Goal: Transaction & Acquisition: Subscribe to service/newsletter

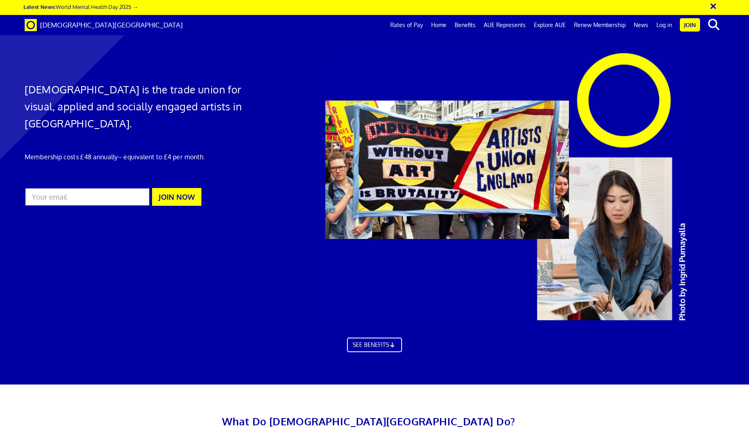
scroll to position [485, 0]
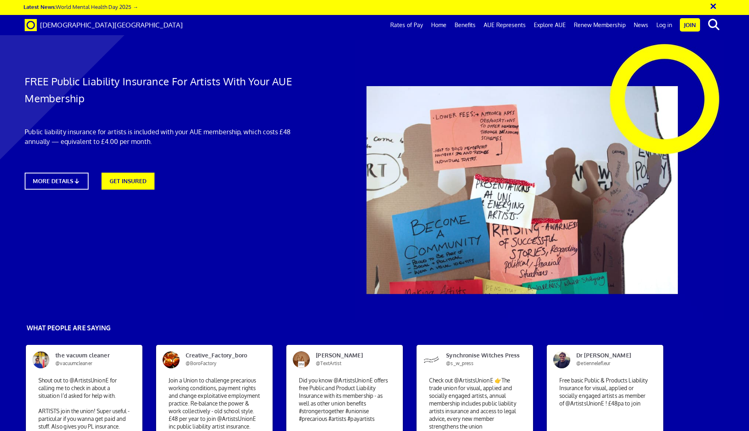
scroll to position [121, 0]
click at [60, 172] on link "MORE DETAILS" at bounding box center [56, 181] width 70 height 19
click at [134, 177] on link "GET INSURED" at bounding box center [128, 180] width 58 height 19
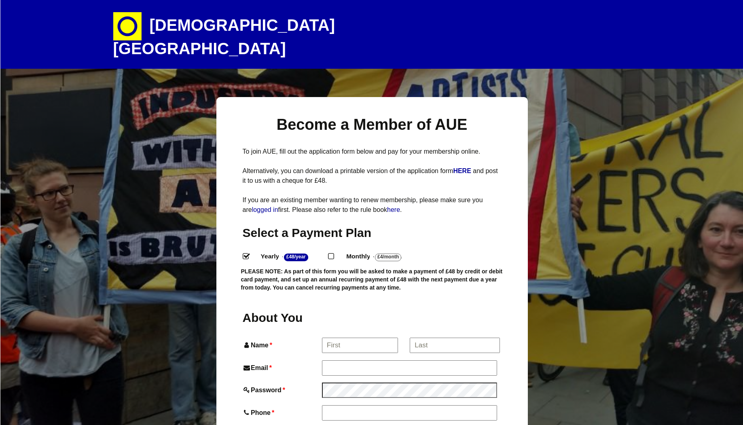
select select
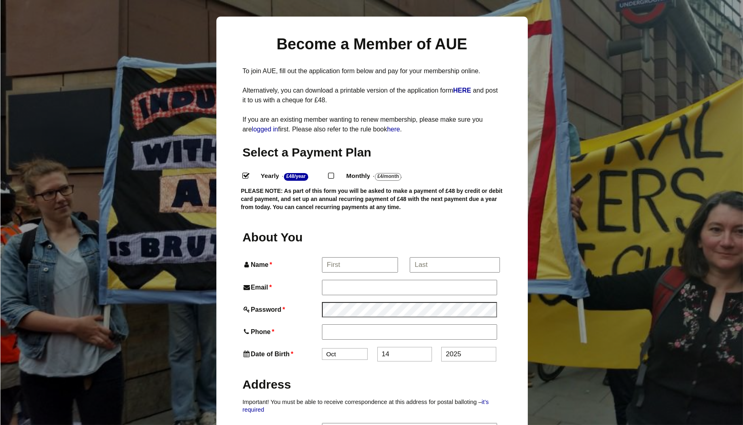
scroll to position [81, 0]
click at [371, 257] on input "Name *" at bounding box center [359, 264] width 75 height 15
type input "Maria"
type input "Maria Higgins"
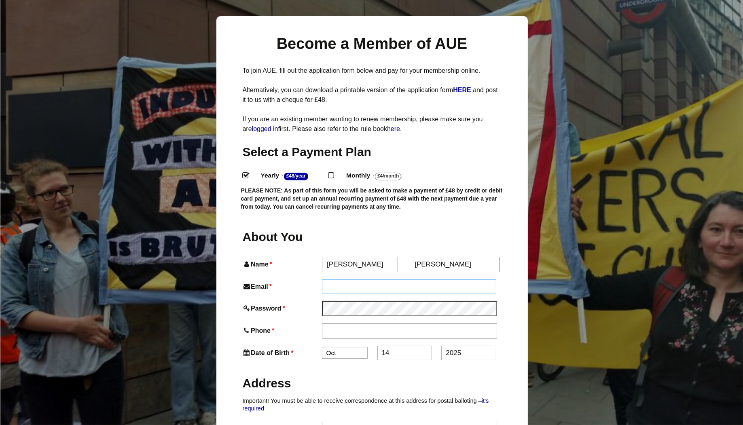
type input "maria.13@mailbox.org"
type input "07801821633"
type input "Flat 9 Tavistock Court"
type input "Tavistock Square"
type input "London"
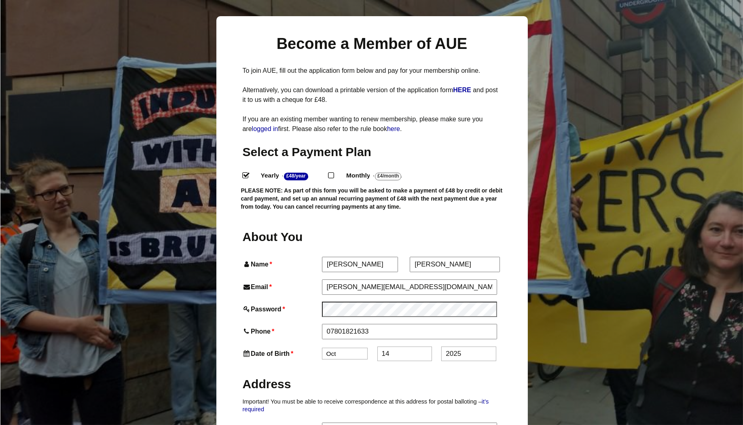
type input "WC1H 9HE"
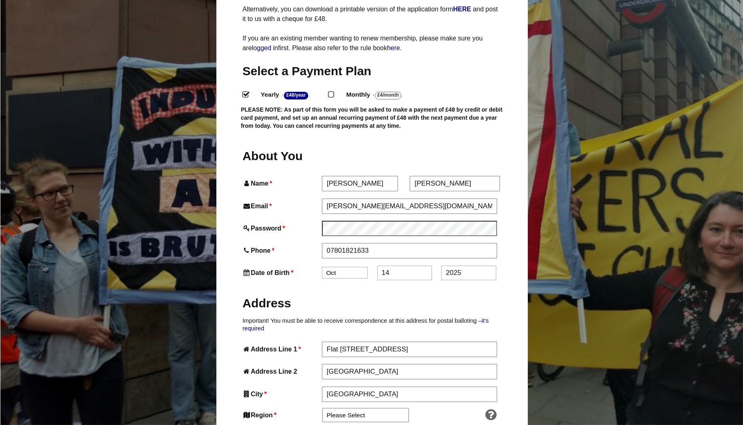
click at [355, 267] on select "Jan Feb Mar Apr May Jun Jul Aug Sep Oct Nov Dec" at bounding box center [345, 273] width 46 height 12
select select "4"
click at [322, 267] on select "Jan Feb Mar Apr May Jun Jul Aug Sep Oct Nov Dec" at bounding box center [345, 273] width 46 height 12
click at [396, 266] on input "14" at bounding box center [404, 273] width 55 height 15
drag, startPoint x: 396, startPoint y: 259, endPoint x: 342, endPoint y: 254, distance: 53.7
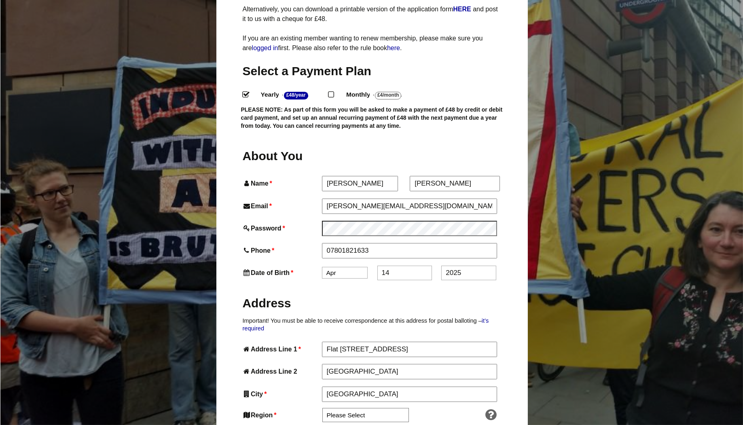
click at [342, 266] on div "Date of Birth * Jan Feb Mar Apr May Jun Jul Aug Sep Oct Nov Dec 14 2025" at bounding box center [372, 273] width 259 height 15
type input "12"
drag, startPoint x: 468, startPoint y: 259, endPoint x: 401, endPoint y: 252, distance: 67.1
click at [401, 266] on div "Date of Birth * Jan Feb Mar Apr May Jun Jul Aug Sep Oct Nov Dec 12 2025" at bounding box center [372, 273] width 259 height 15
type input "1979"
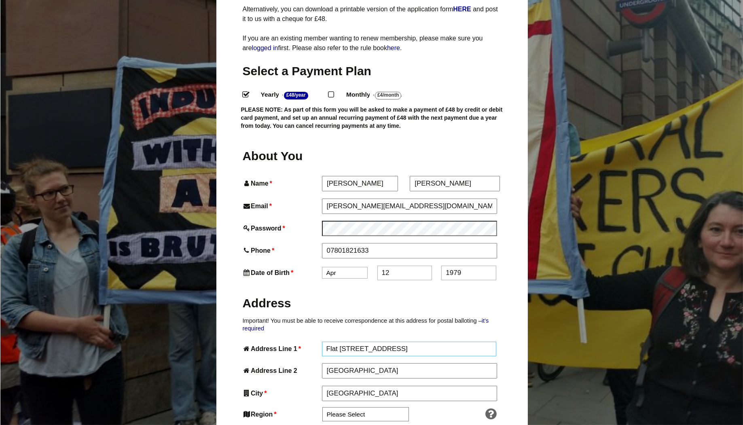
drag, startPoint x: 401, startPoint y: 332, endPoint x: 279, endPoint y: 328, distance: 121.8
click at [279, 342] on div "Address Line 1 * Flat 9 Tavistock Court" at bounding box center [372, 349] width 259 height 15
type input "Flat 2"
click at [387, 364] on input "Tavistock Square" at bounding box center [409, 371] width 175 height 15
type input "148 Narrow Street"
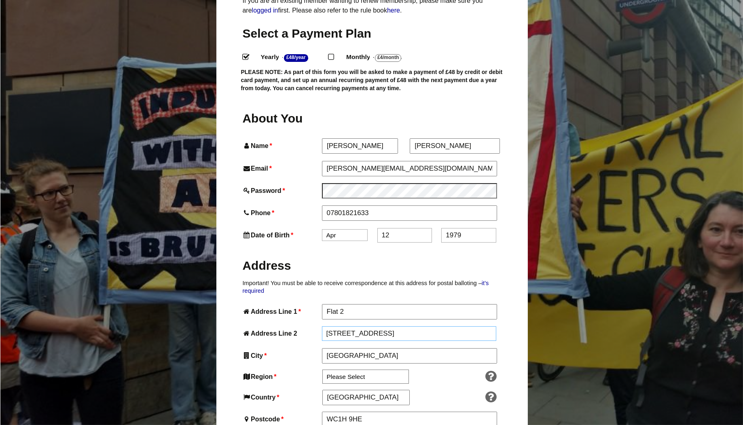
scroll to position [202, 0]
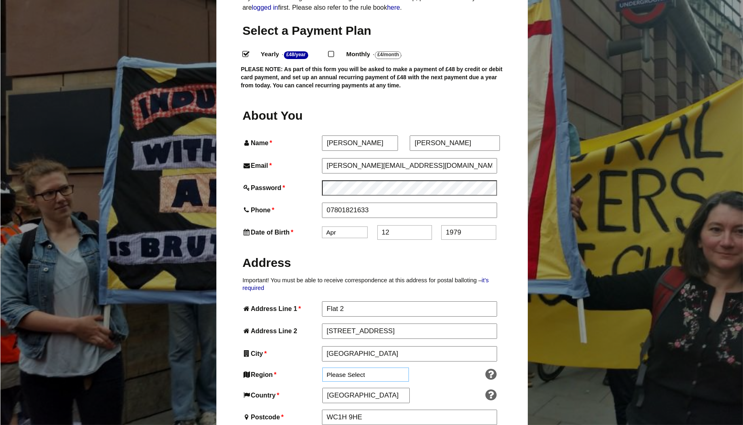
click at [378, 368] on select "Please Select South East England London North West England East of England West…" at bounding box center [365, 375] width 87 height 14
select select "London"
click at [322, 368] on select "Please Select South East England London North West England East of England West…" at bounding box center [365, 375] width 87 height 14
click at [372, 410] on input "WC1H 9HE" at bounding box center [409, 417] width 175 height 15
type input "E14 8BP"
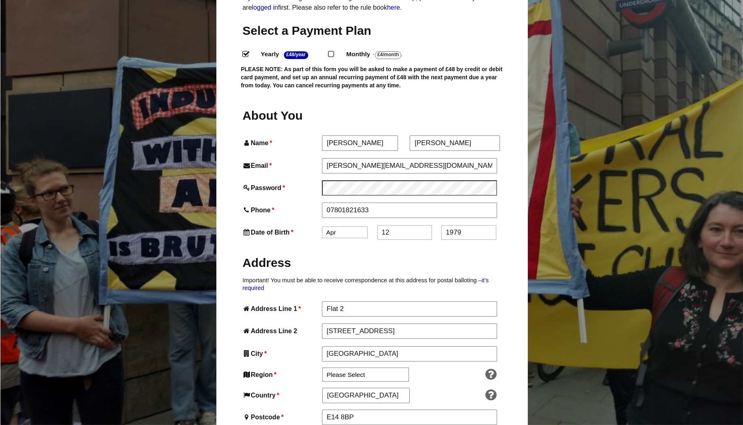
click at [339, 255] on h2 "Address" at bounding box center [372, 263] width 259 height 16
drag, startPoint x: 411, startPoint y: 146, endPoint x: 297, endPoint y: 154, distance: 114.3
click at [297, 158] on div "Email * maria.13@mailbox.org" at bounding box center [372, 165] width 259 height 15
type input "m13higgins@gmail.com"
click at [473, 257] on label "Address" at bounding box center [372, 262] width 259 height 30
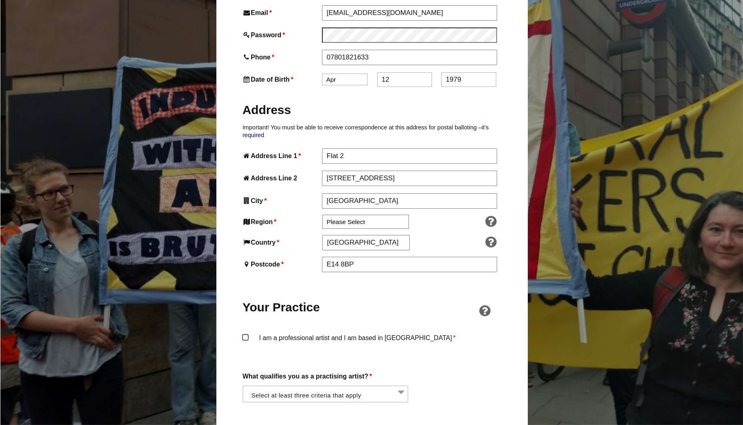
scroll to position [364, 0]
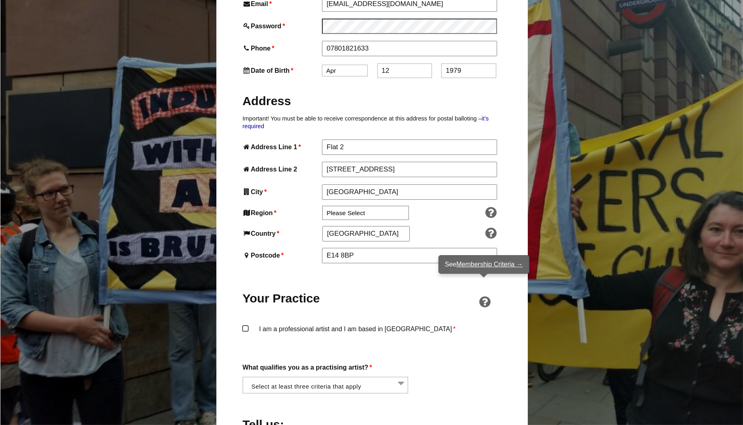
click at [478, 264] on link "Membership Criteria →" at bounding box center [489, 264] width 66 height 7
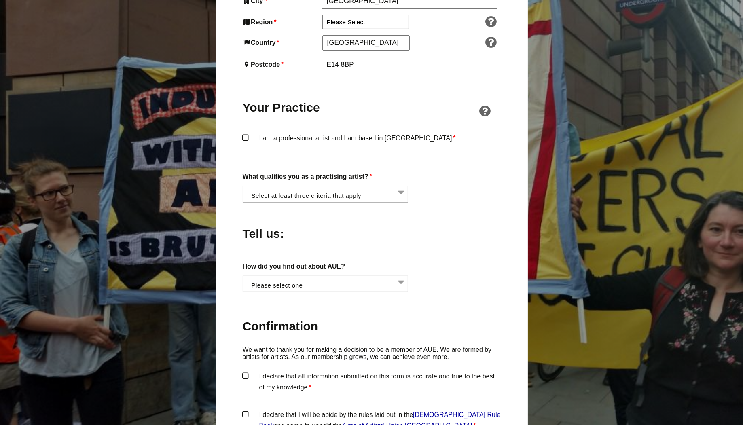
scroll to position [566, 0]
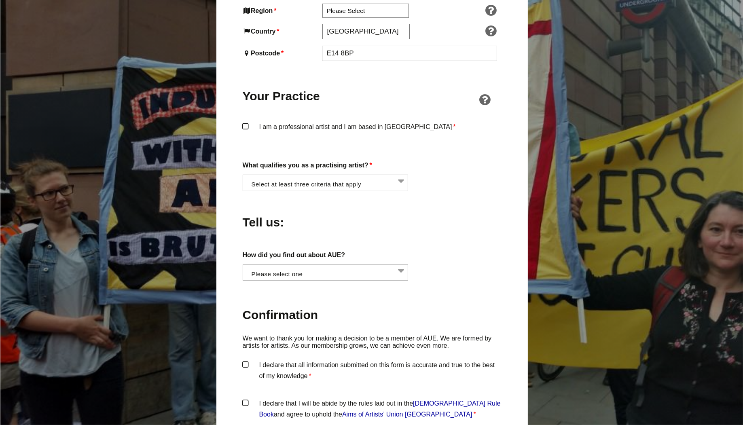
click at [363, 175] on li at bounding box center [328, 182] width 166 height 14
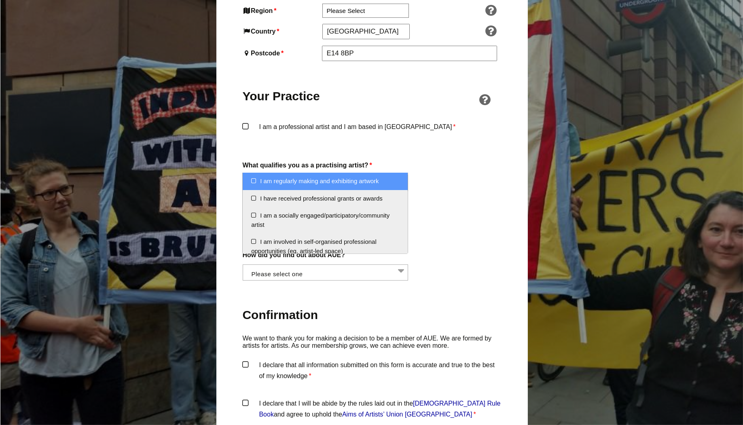
click at [472, 140] on div "About You Name * Maria First * Maria Higgins Last Email * m13higgins@gmail.com …" at bounding box center [372, 113] width 259 height 740
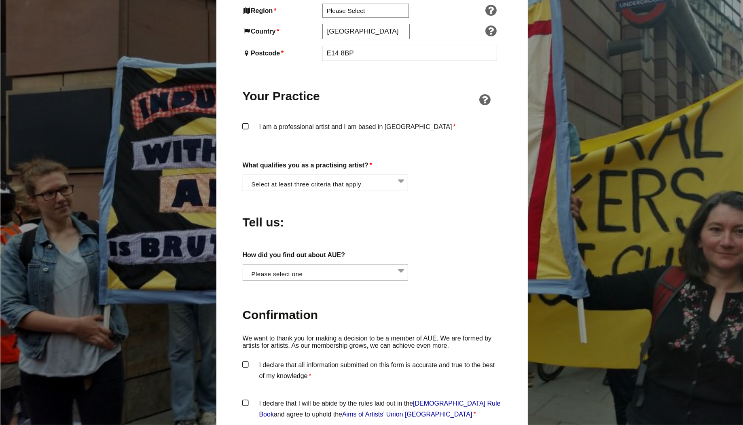
click at [404, 175] on li at bounding box center [328, 182] width 166 height 14
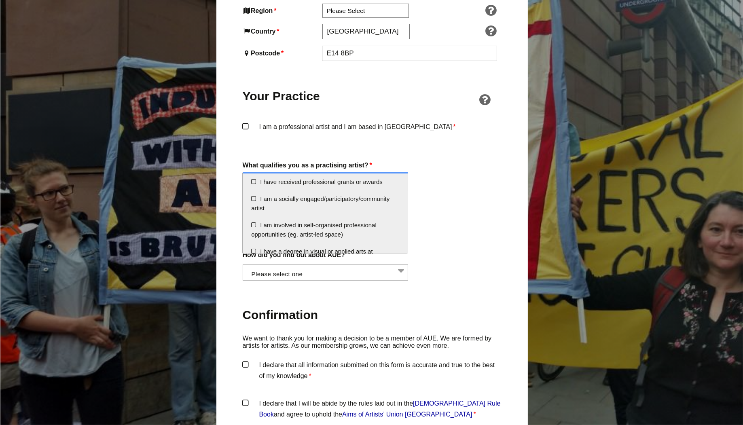
scroll to position [0, 0]
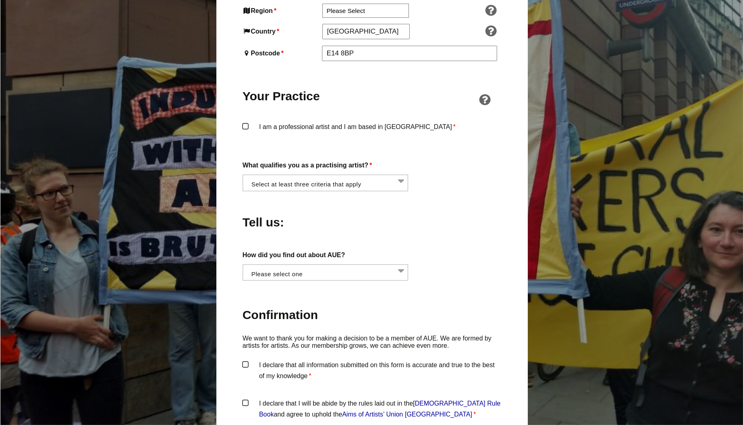
click at [475, 164] on div "What qualifies you as a practising artist? * I am regularly making and exhibiti…" at bounding box center [372, 176] width 259 height 32
click at [405, 265] on li at bounding box center [328, 272] width 166 height 14
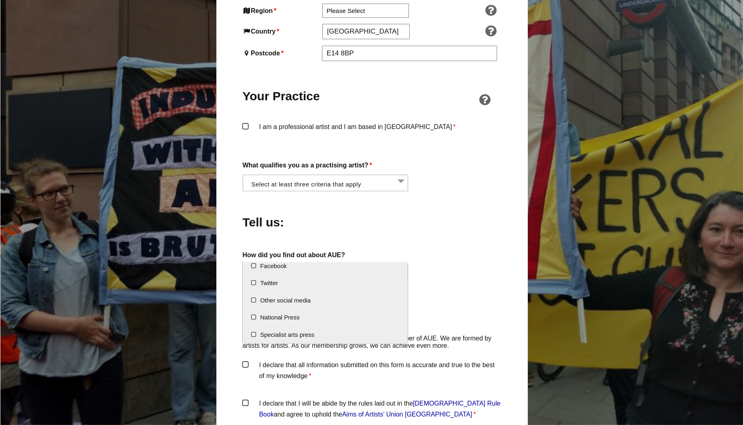
scroll to position [0, 0]
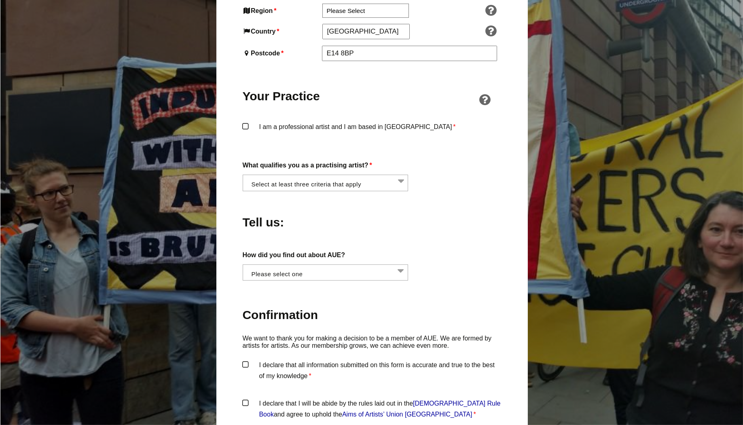
click at [419, 222] on div "Tell us:" at bounding box center [372, 220] width 259 height 44
